Goal: Find specific page/section: Find specific page/section

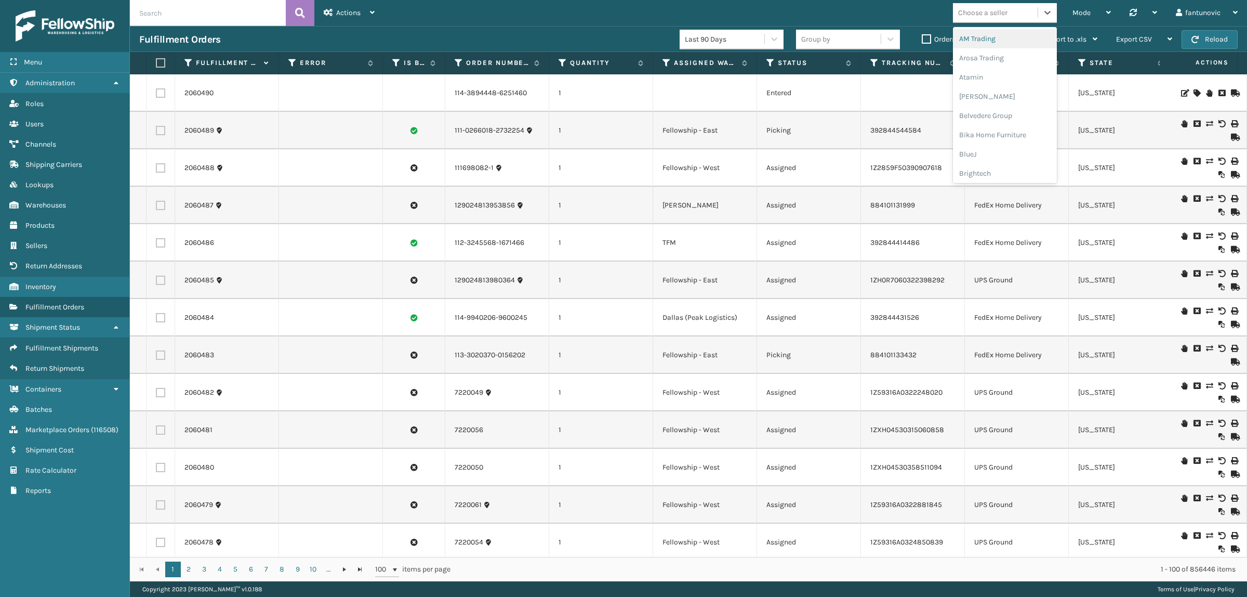
click at [1017, 21] on div "Choose a seller" at bounding box center [1005, 13] width 104 height 20
click at [848, 9] on div "Mode Regular Mode Picking Mode Labeling Mode Palletizing Mode Exit Scan Mode Ch…" at bounding box center [815, 13] width 863 height 26
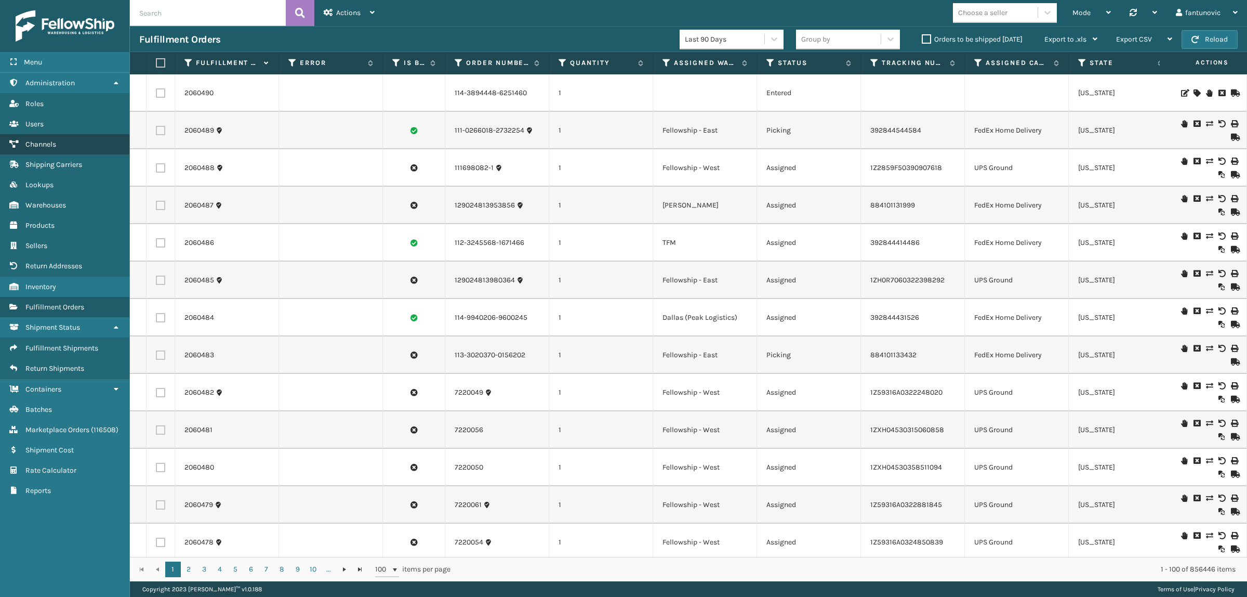
click at [64, 140] on link "Channels" at bounding box center [64, 144] width 129 height 20
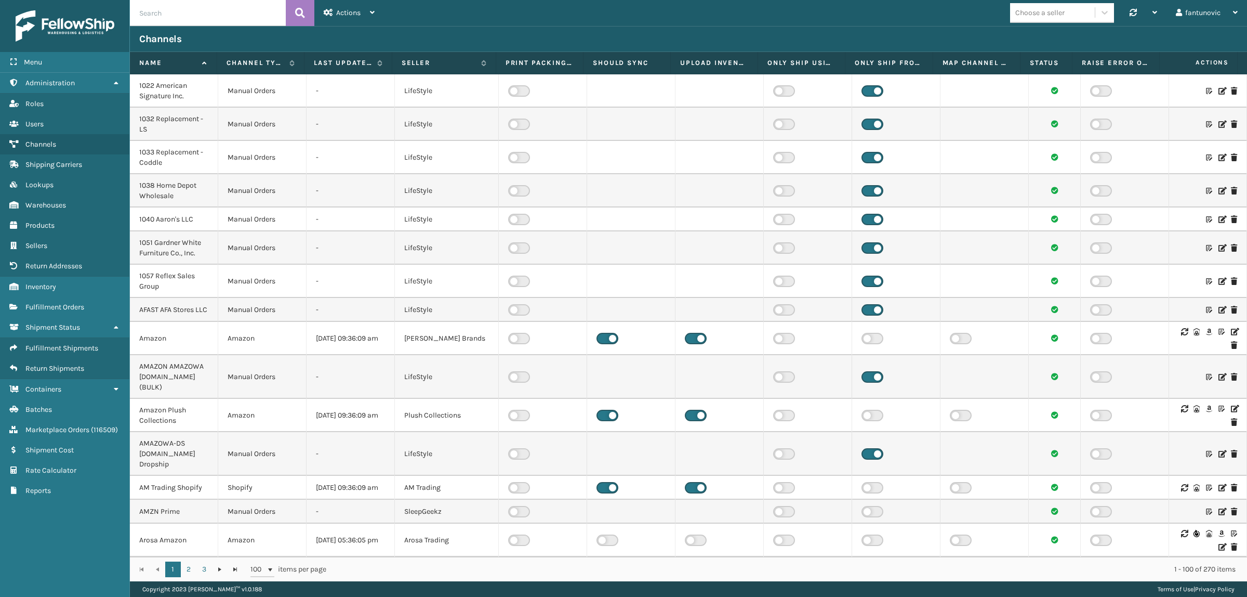
click at [179, 20] on input "text" at bounding box center [208, 13] width 156 height 26
type input "selle"
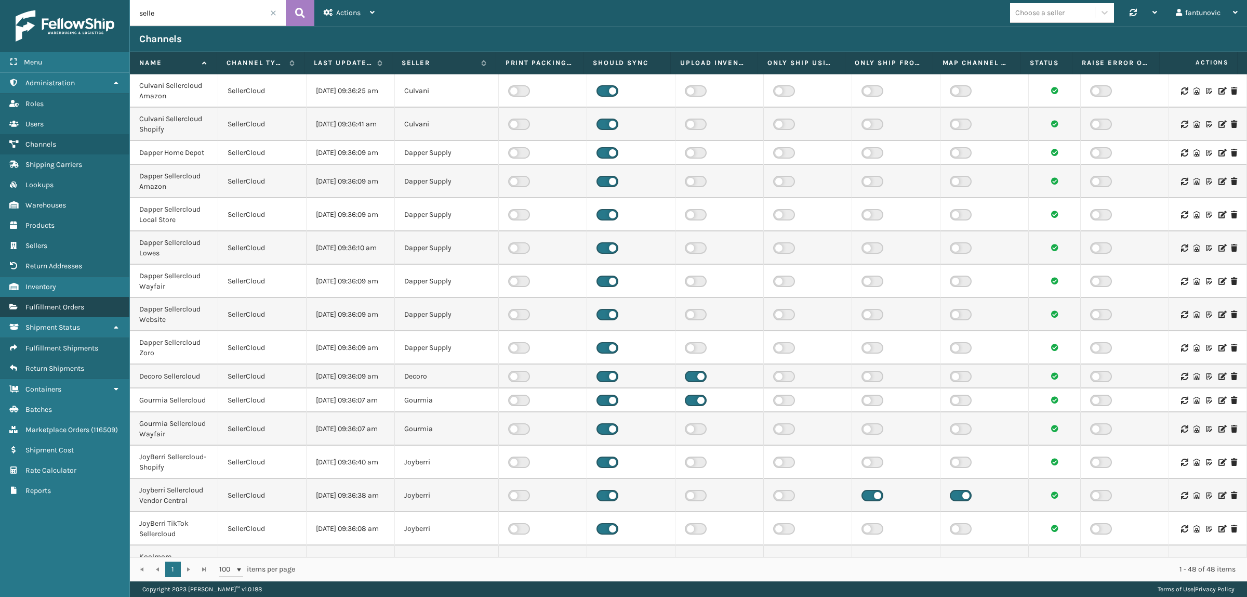
click at [69, 302] on span "Fulfillment Orders" at bounding box center [54, 306] width 59 height 9
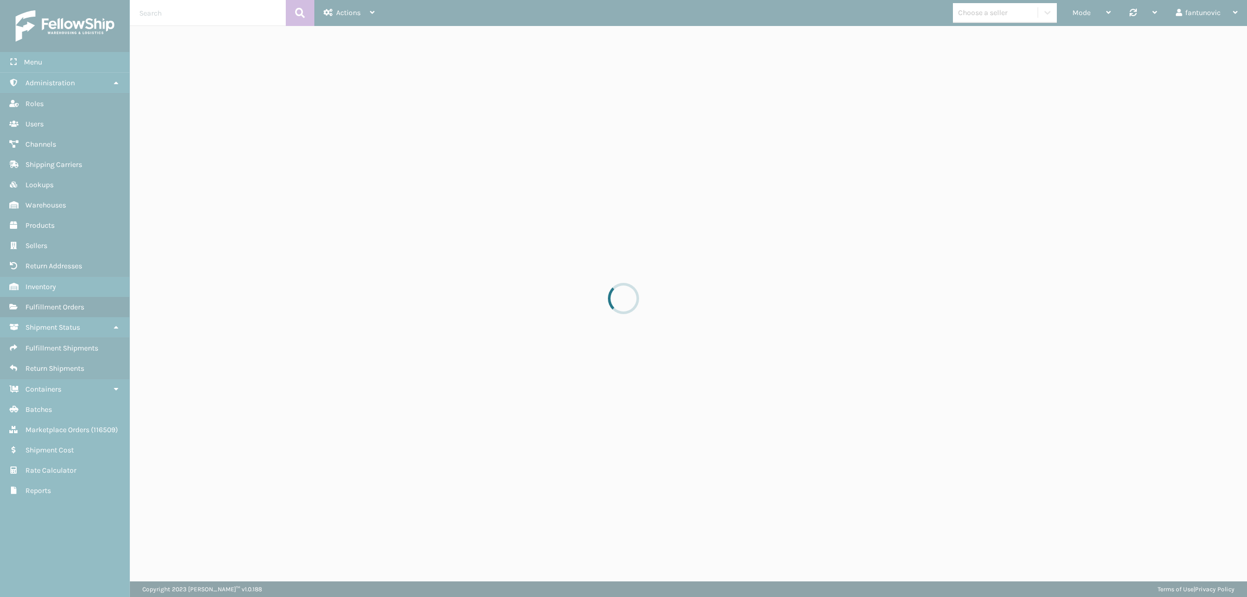
click at [948, 4] on div at bounding box center [623, 298] width 1247 height 597
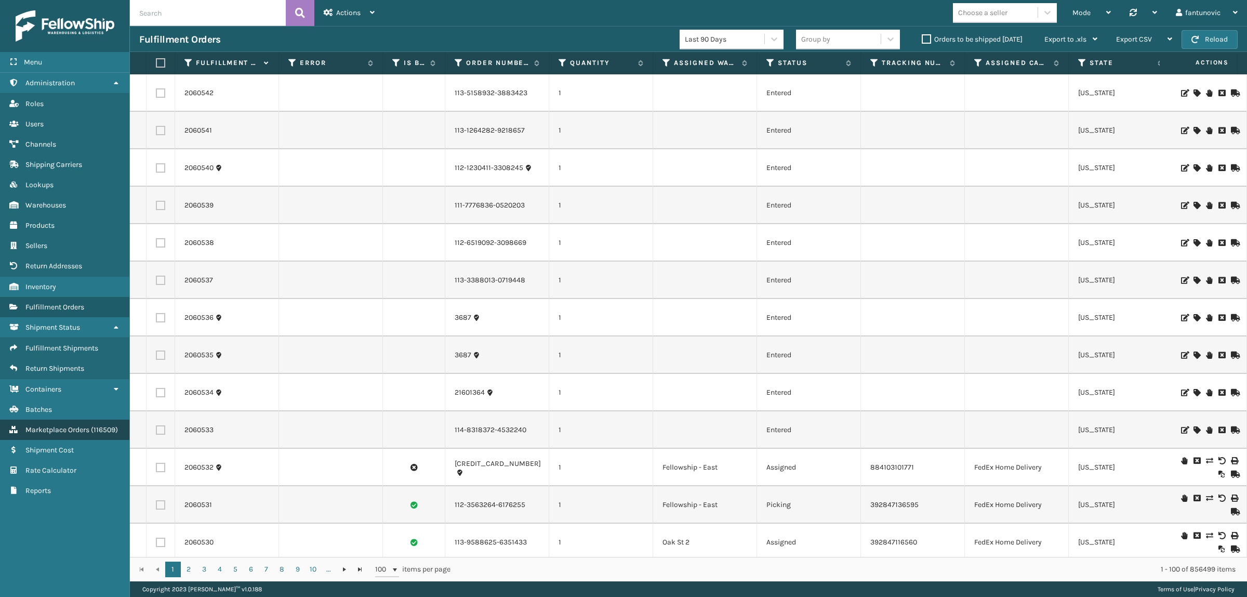
click at [70, 427] on link "Marketplace Orders ( 116509 )" at bounding box center [64, 429] width 129 height 20
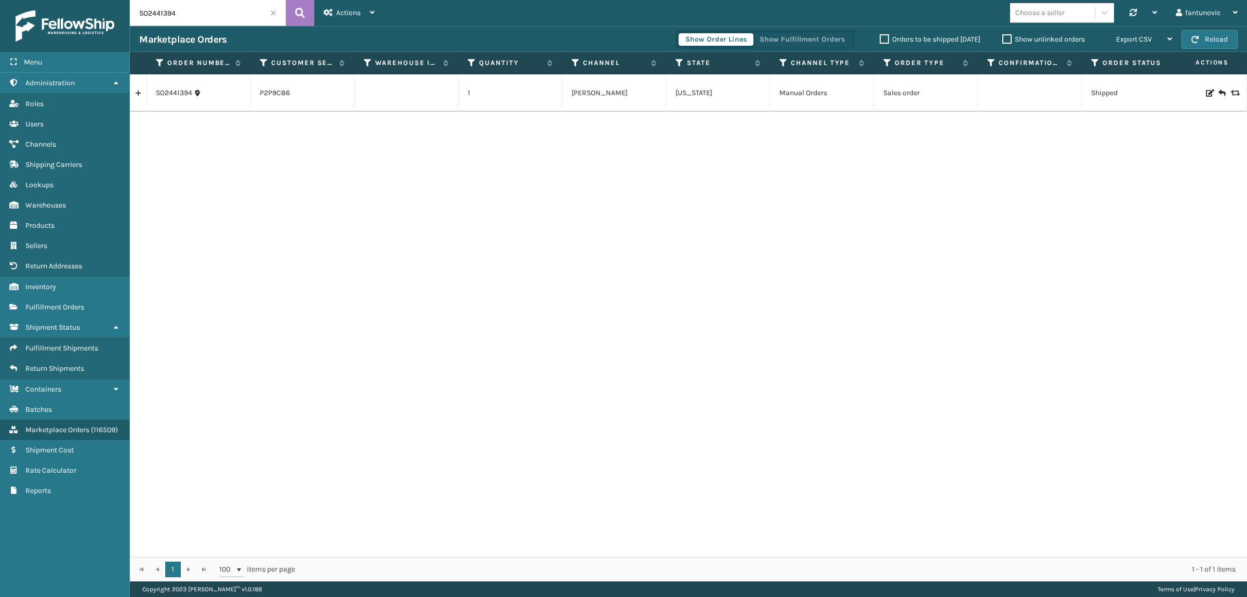
click at [188, 18] on input "SO2441394" at bounding box center [208, 13] width 156 height 26
paste input "825"
click at [303, 12] on icon at bounding box center [300, 13] width 10 height 16
drag, startPoint x: 193, startPoint y: 17, endPoint x: 98, endPoint y: 14, distance: 95.7
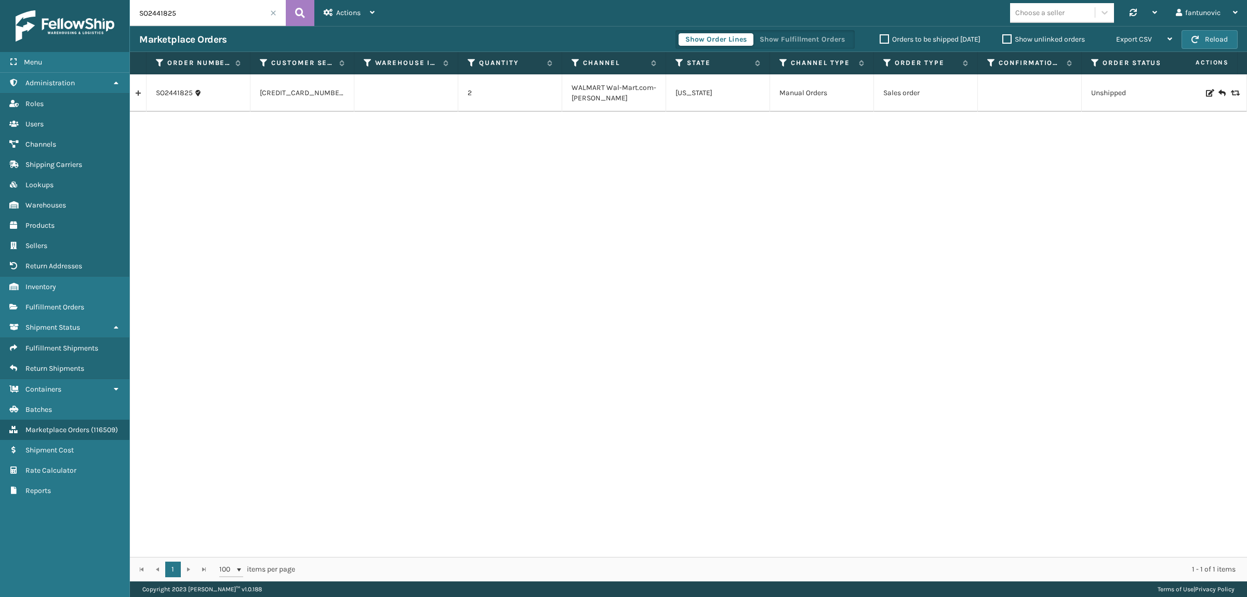
click at [98, 0] on div "Menu Administration Roles Users Channels Shipping Carriers Lookups Warehouses P…" at bounding box center [623, 0] width 1247 height 0
paste input "772"
type input "SO2441772"
click at [301, 9] on icon at bounding box center [300, 13] width 10 height 16
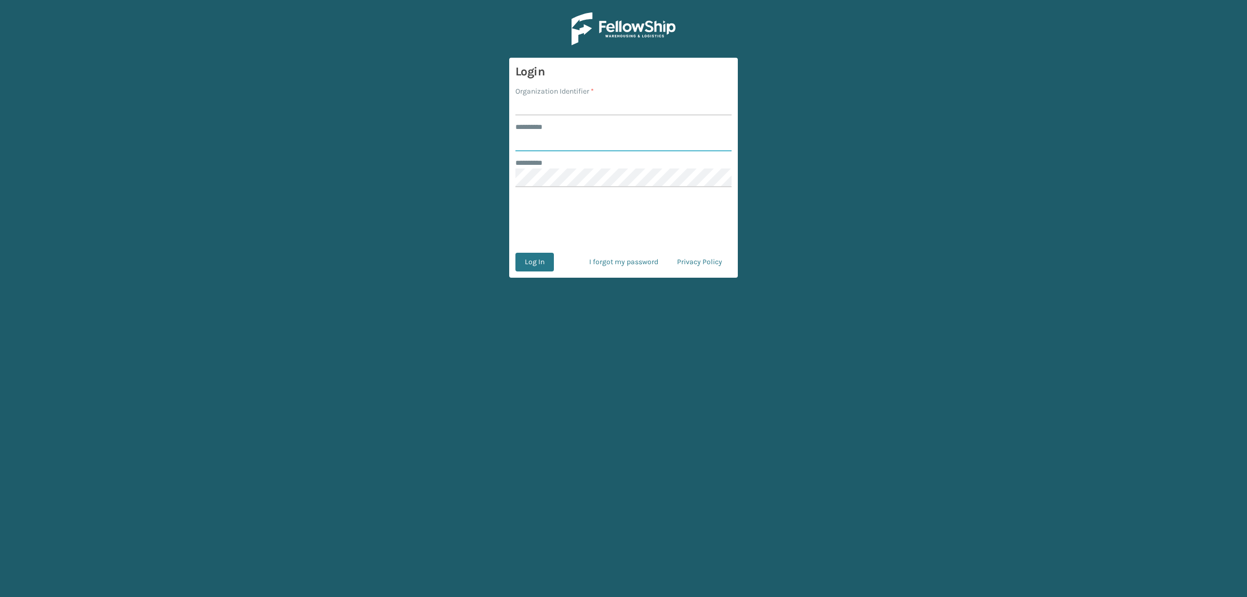
type input "**********"
click at [544, 110] on input "Organization Identifier *" at bounding box center [624, 106] width 216 height 19
type input "superadminorganization"
click at [534, 262] on button "Log In" at bounding box center [535, 262] width 38 height 19
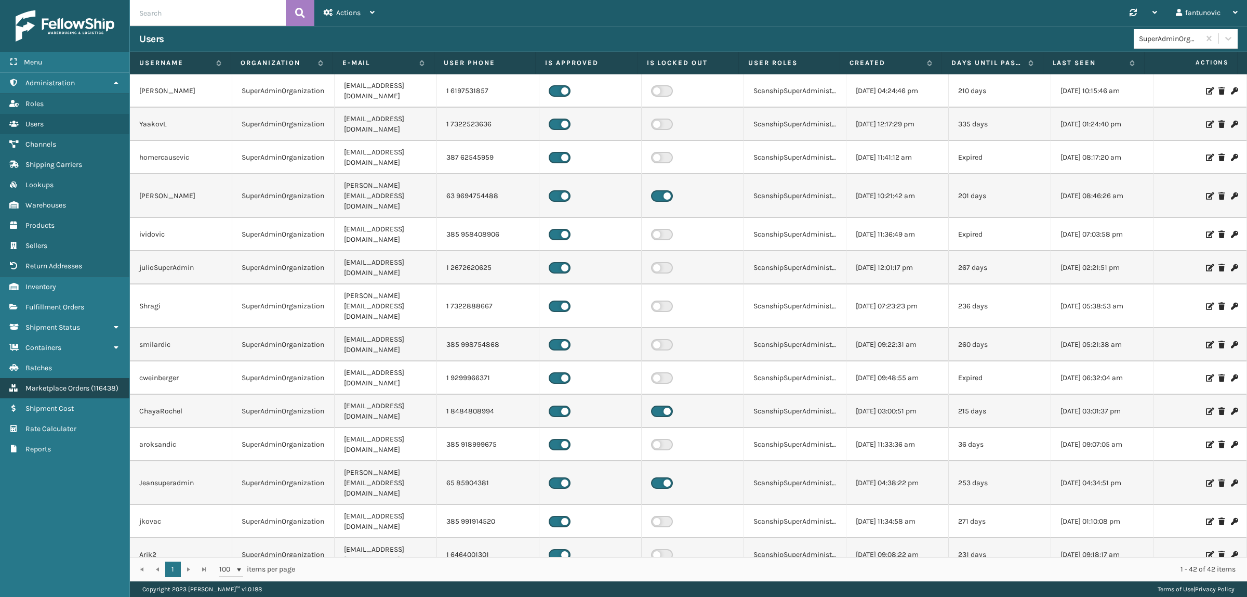
click at [44, 378] on link "Marketplace Orders ( 116438 )" at bounding box center [64, 388] width 129 height 20
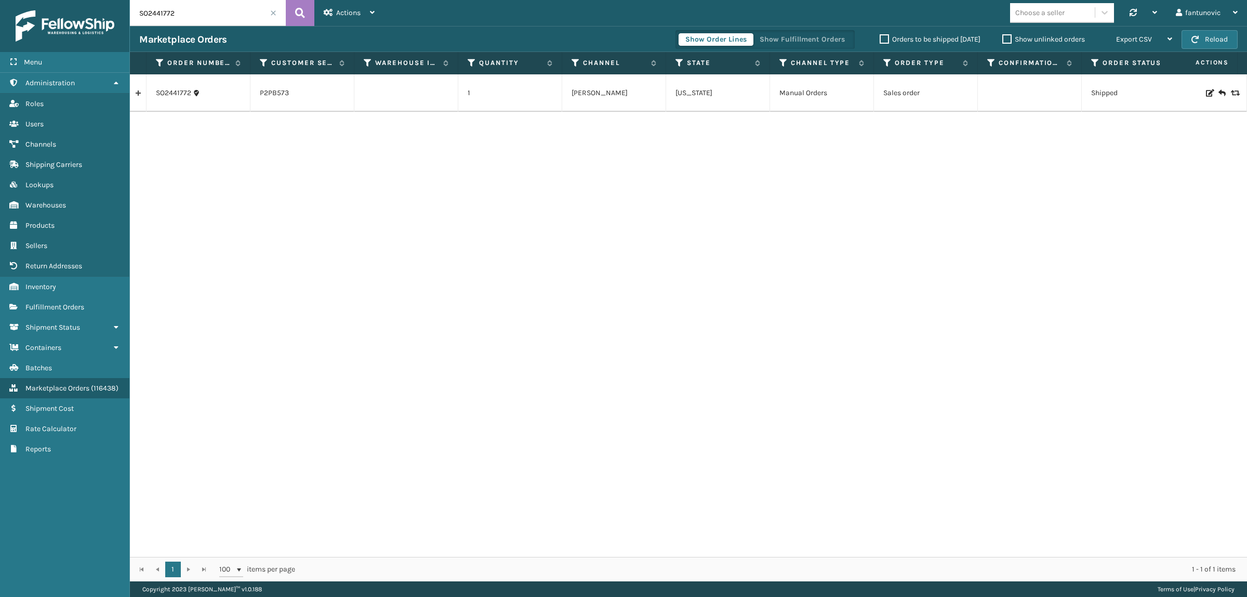
drag, startPoint x: 193, startPoint y: 17, endPoint x: 64, endPoint y: 9, distance: 129.7
click at [64, 0] on div "Menu Administration Roles Users Channels Shipping Carriers Lookups Warehouses P…" at bounding box center [623, 0] width 1247 height 0
paste input "'SO2441451'"
click at [141, 11] on input "'SO2441451" at bounding box center [208, 13] width 156 height 26
click at [182, 10] on input "SO2441451" at bounding box center [208, 13] width 156 height 26
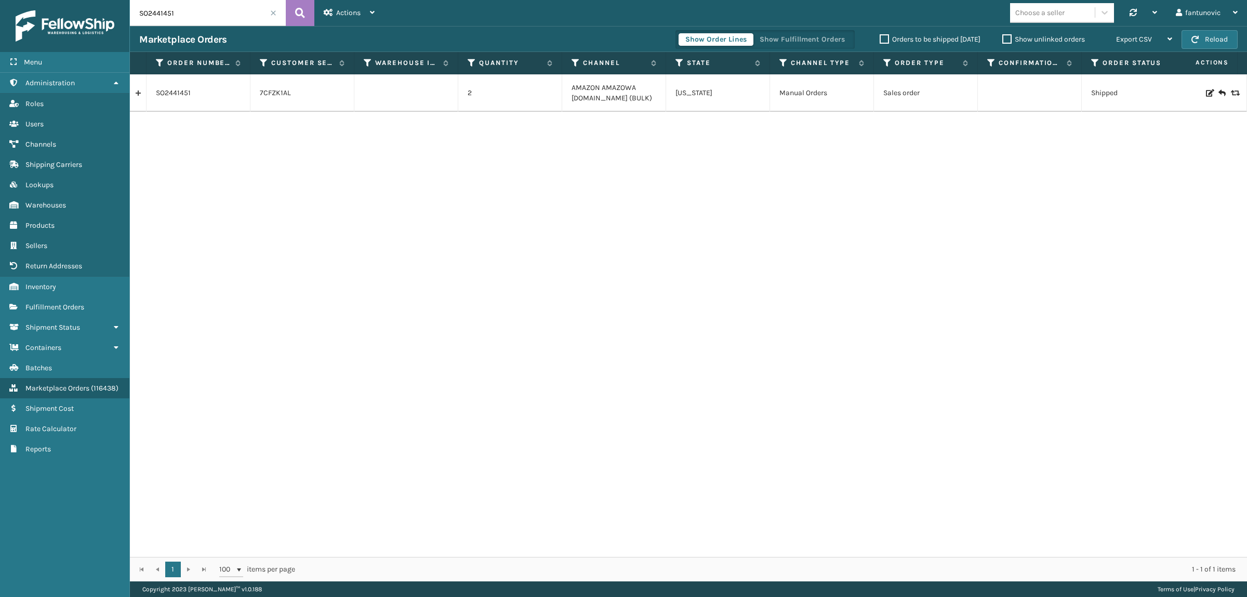
drag, startPoint x: 205, startPoint y: 16, endPoint x: -34, endPoint y: 19, distance: 239.1
click at [0, 19] on html "Menu Administration Roles Users Channels Shipping Carriers Lookups Warehouses P…" at bounding box center [623, 298] width 1247 height 597
paste input "46"
click at [297, 11] on icon at bounding box center [300, 13] width 10 height 16
drag, startPoint x: 229, startPoint y: 8, endPoint x: -38, endPoint y: 9, distance: 267.2
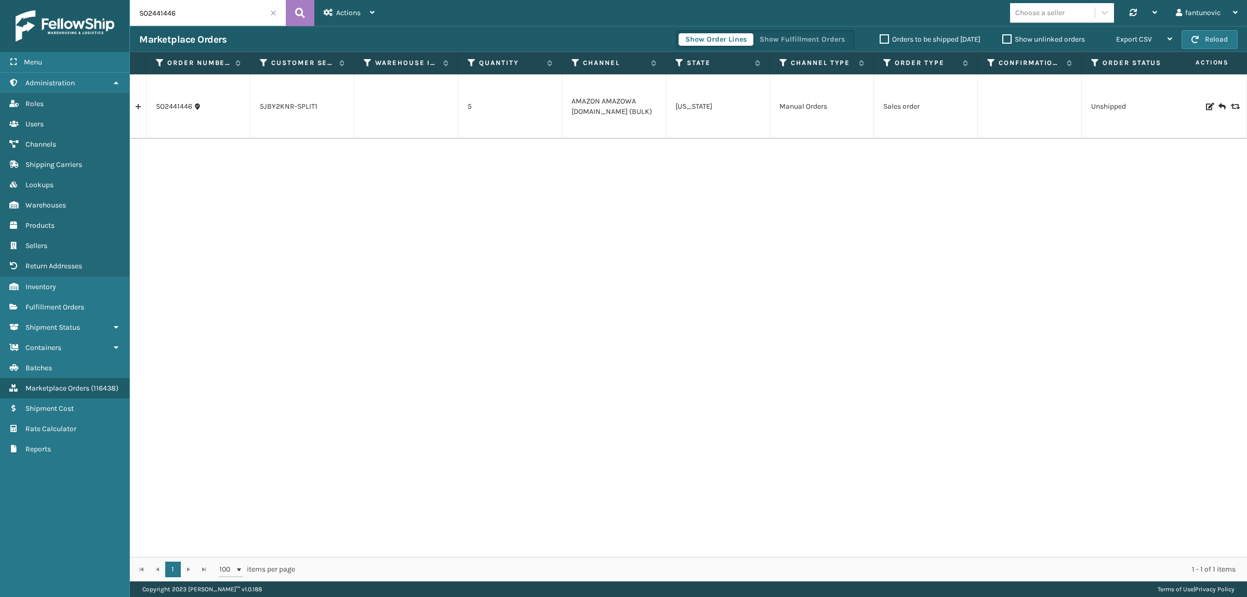
click at [0, 9] on html "Menu Administration Roles Users Channels Shipping Carriers Lookups Warehouses P…" at bounding box center [623, 298] width 1247 height 597
paste input "394"
type input "SO2441394"
click at [305, 4] on button at bounding box center [300, 13] width 29 height 26
